Goal: Find specific page/section: Find specific page/section

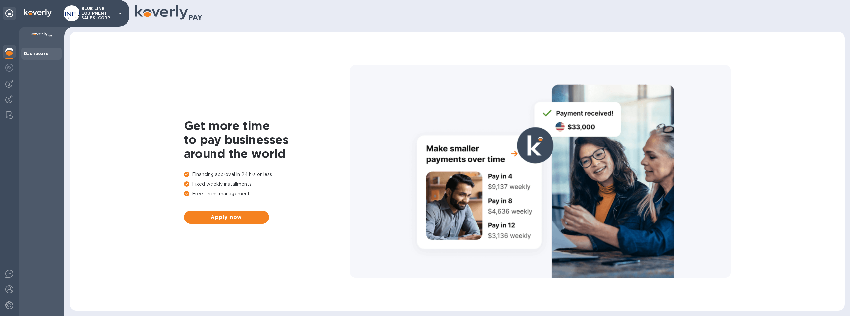
click at [94, 14] on p "BLUE LINE EQUIPMENT SALES, CORP." at bounding box center [97, 13] width 33 height 14
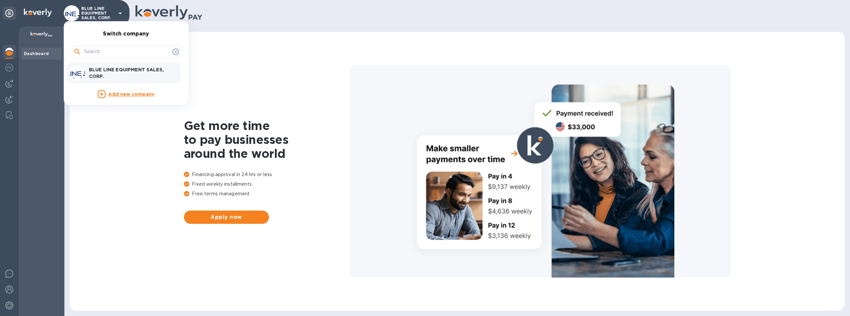
click at [114, 72] on p "BLUE LINE EQUIPMENT SALES, CORP." at bounding box center [131, 72] width 84 height 13
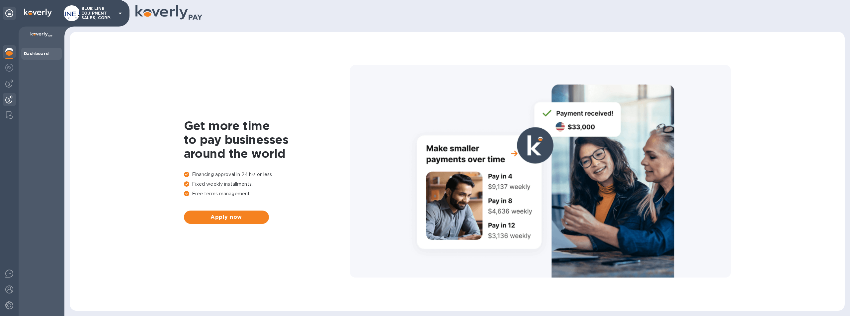
click at [7, 101] on img at bounding box center [9, 100] width 8 height 8
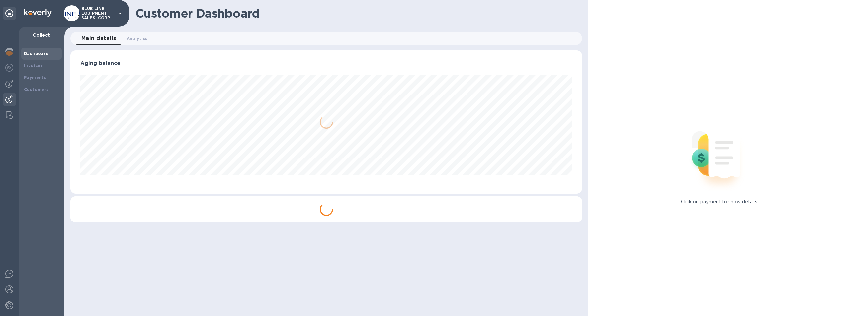
scroll to position [143, 512]
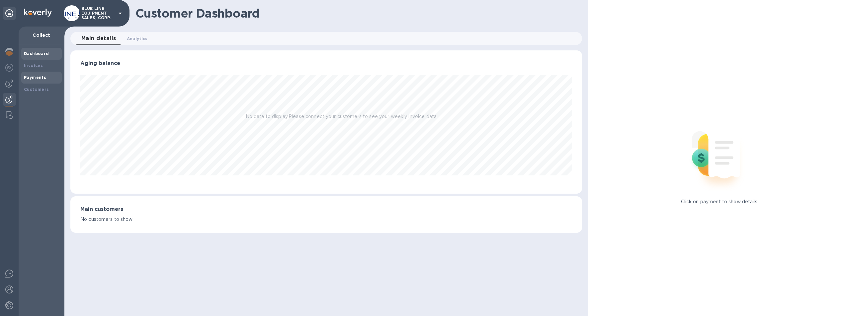
click at [35, 75] on b "Payments" at bounding box center [35, 77] width 22 height 5
